Goal: Task Accomplishment & Management: Manage account settings

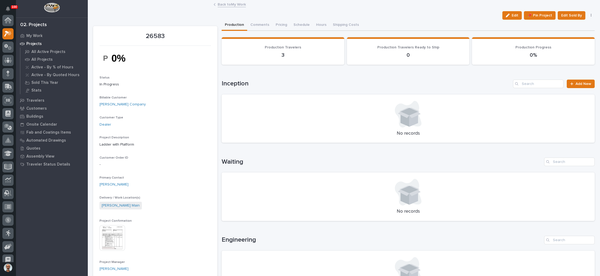
scroll to position [13, 0]
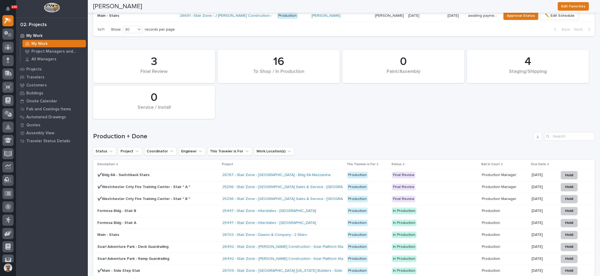
scroll to position [718, 0]
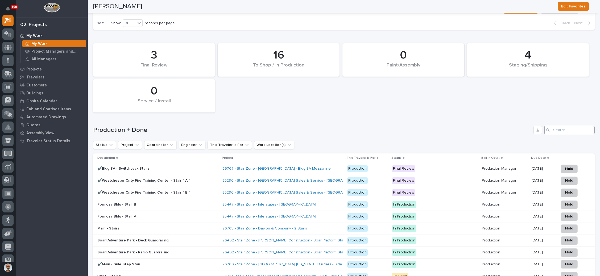
click at [574, 126] on input "Search" at bounding box center [569, 130] width 51 height 9
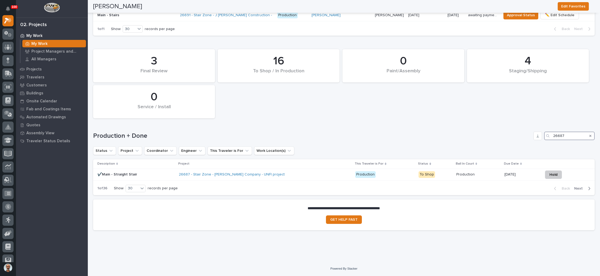
scroll to position [696, 0]
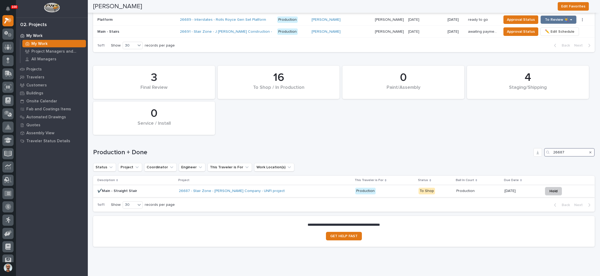
type input "26687"
click at [395, 188] on p "Production" at bounding box center [384, 191] width 59 height 7
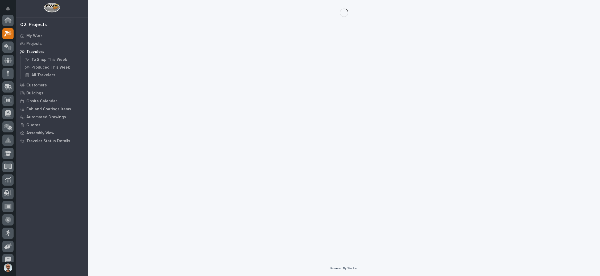
scroll to position [13, 0]
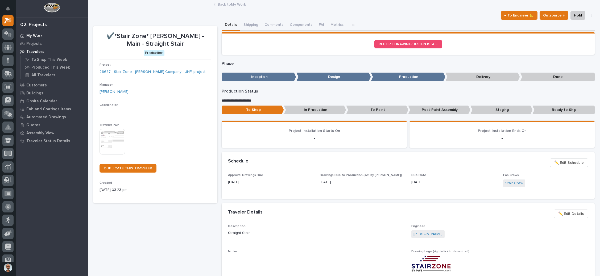
click at [39, 34] on p "My Work" at bounding box center [34, 36] width 16 height 5
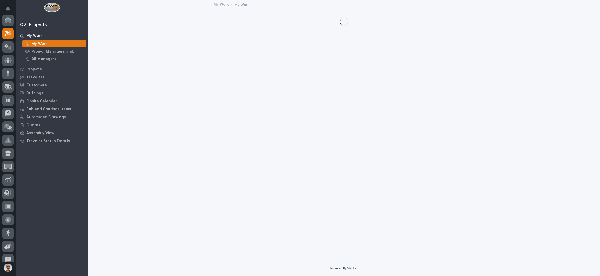
scroll to position [13, 0]
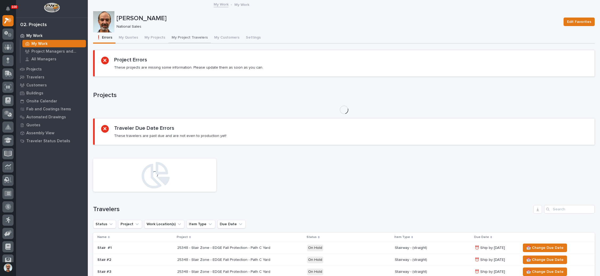
click at [193, 37] on button "My Project Travelers" at bounding box center [189, 37] width 43 height 11
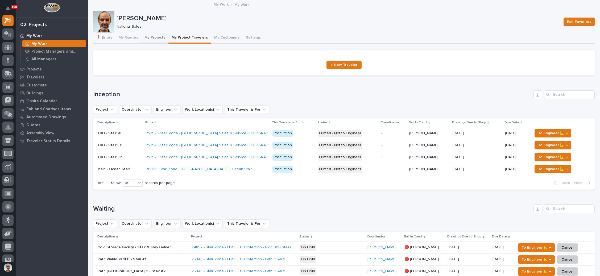
click at [157, 35] on button "My Projects" at bounding box center [154, 37] width 27 height 11
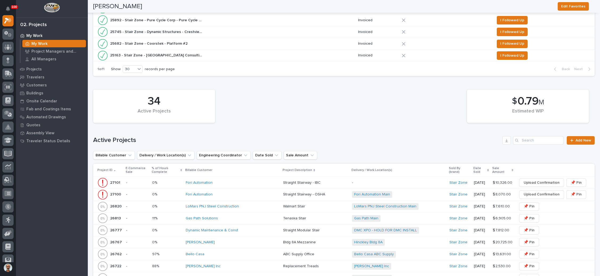
scroll to position [319, 0]
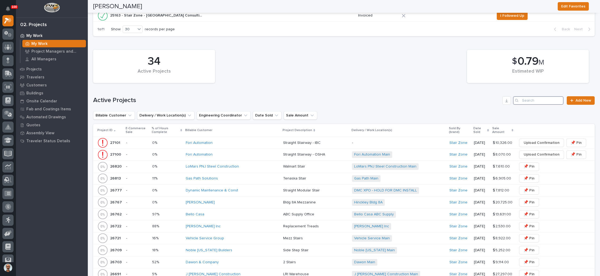
click at [523, 98] on input "Search" at bounding box center [538, 100] width 51 height 9
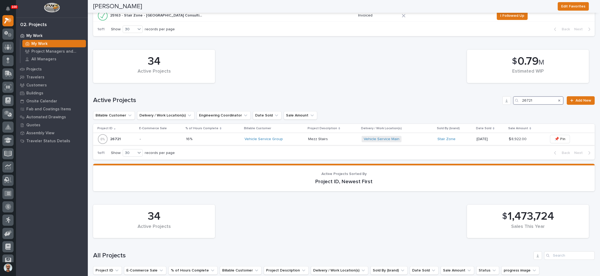
type input "26721"
click at [405, 136] on div "Vehicle Service Main + 0" at bounding box center [397, 139] width 72 height 7
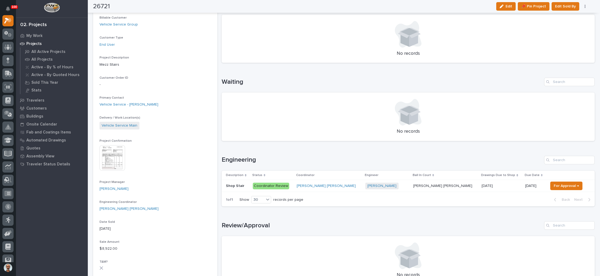
scroll to position [120, 0]
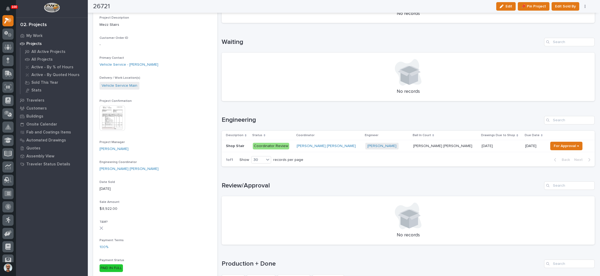
click at [397, 145] on div "Josh Nakasone + 0" at bounding box center [387, 146] width 44 height 7
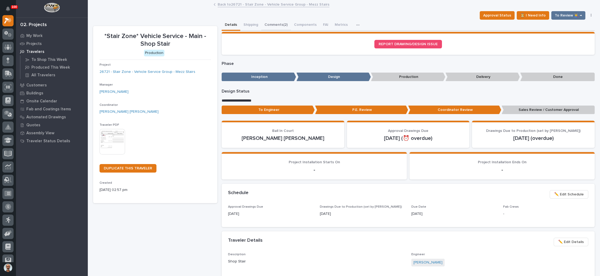
click at [282, 23] on button "Comments (2)" at bounding box center [276, 25] width 30 height 11
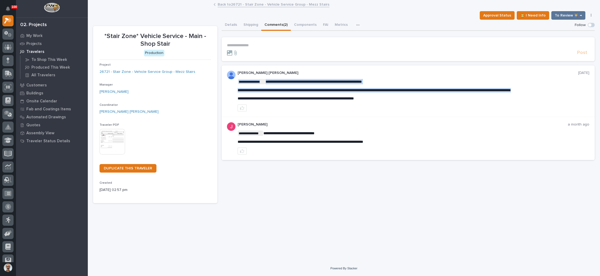
drag, startPoint x: 563, startPoint y: 90, endPoint x: 569, endPoint y: 92, distance: 6.4
click at [570, 91] on p "**********" at bounding box center [413, 90] width 352 height 5
click at [567, 90] on p "**********" at bounding box center [413, 90] width 352 height 5
drag, startPoint x: 565, startPoint y: 90, endPoint x: 228, endPoint y: 88, distance: 337.2
click at [228, 88] on div "**********" at bounding box center [407, 91] width 373 height 52
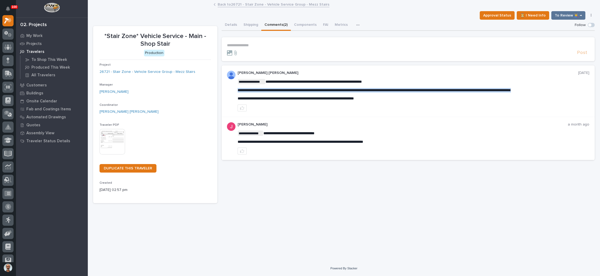
copy div "**********"
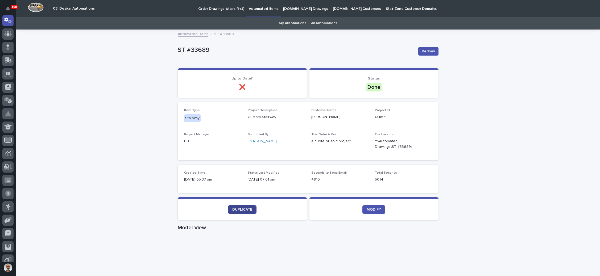
click at [245, 210] on span "DUPLICATE" at bounding box center [242, 210] width 20 height 4
